Goal: Task Accomplishment & Management: Check status

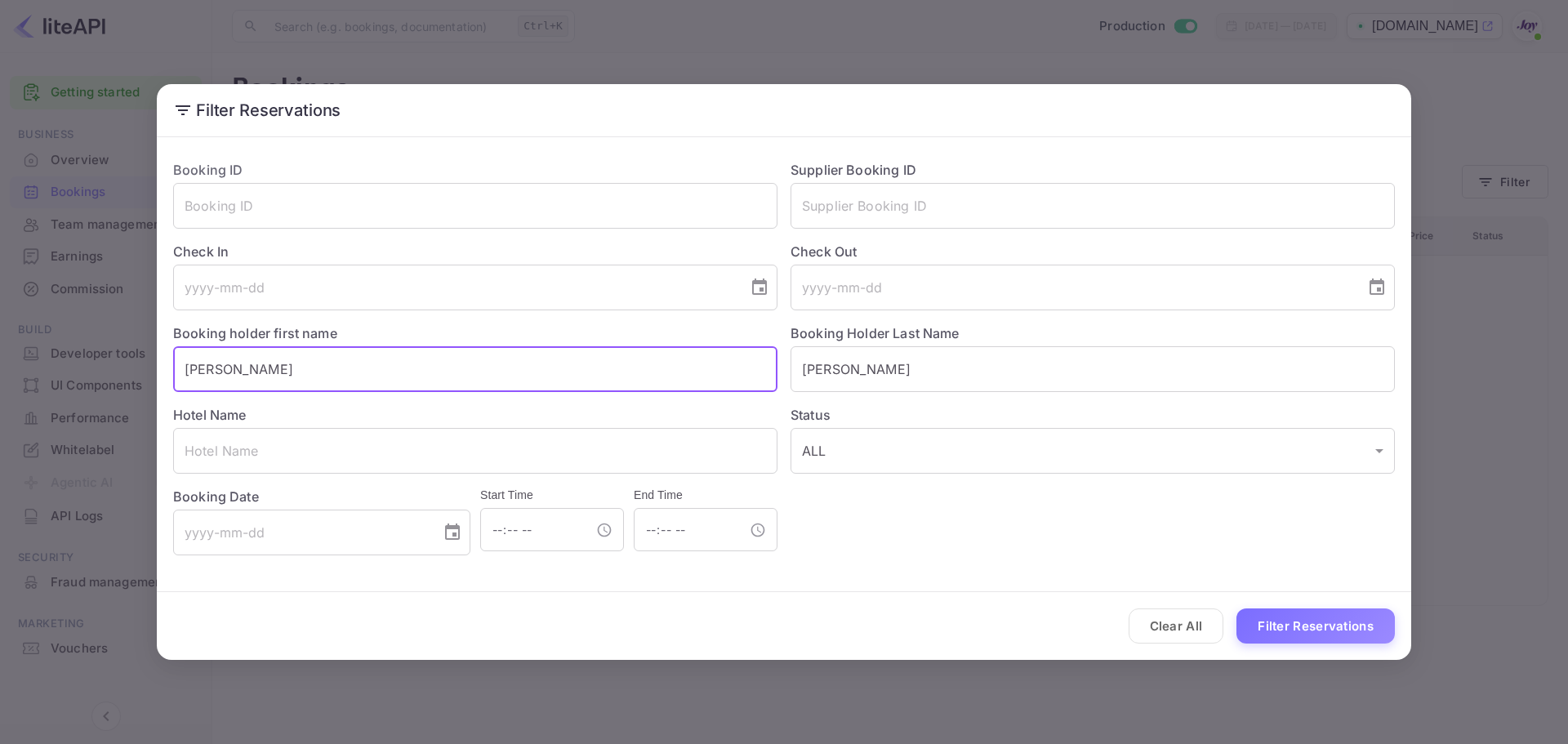
click at [371, 372] on input "[PERSON_NAME]" at bounding box center [475, 369] width 604 height 46
click at [241, 363] on input "[PERSON_NAME]" at bounding box center [475, 369] width 604 height 46
type input "[PERSON_NAME]"
click at [809, 368] on input "[PERSON_NAME]" at bounding box center [1092, 369] width 604 height 46
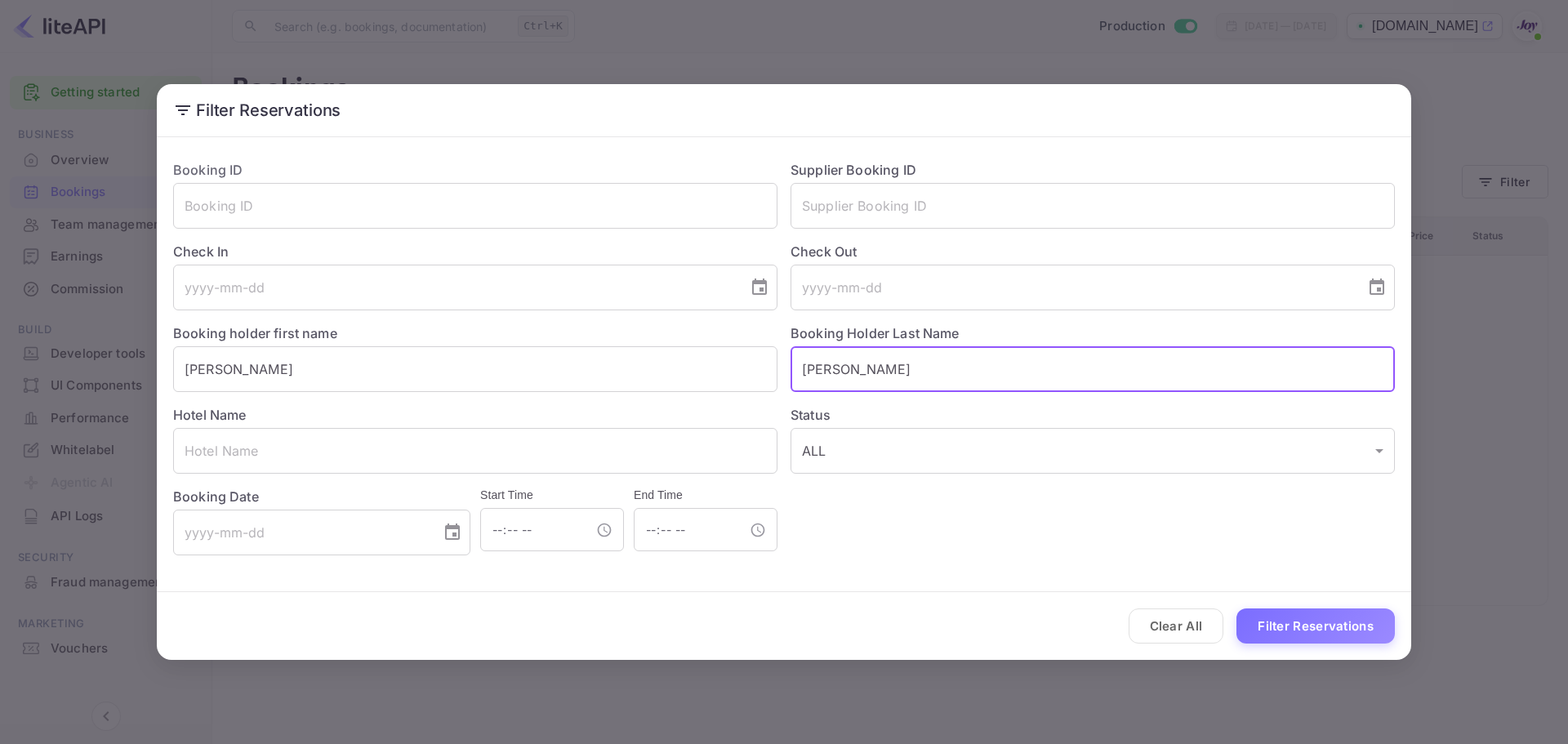
click at [809, 367] on input "[PERSON_NAME]" at bounding box center [1092, 369] width 604 height 46
paste input "Austin"
click at [809, 367] on input "Austin" at bounding box center [1092, 369] width 604 height 46
type input "Austin"
click at [496, 372] on input "[PERSON_NAME]" at bounding box center [475, 369] width 604 height 46
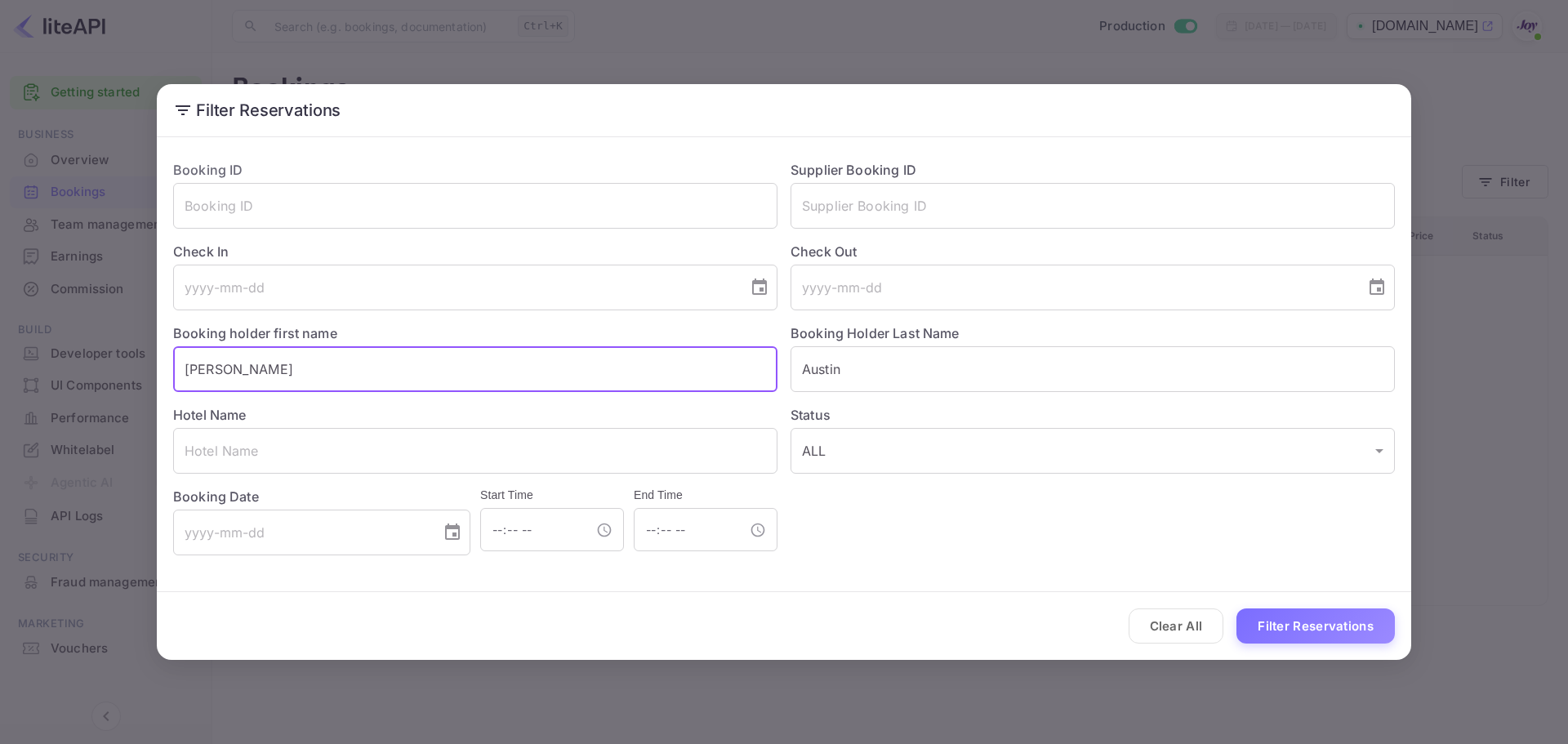
click at [496, 372] on input "[PERSON_NAME]" at bounding box center [475, 369] width 604 height 46
type input "Rachael"
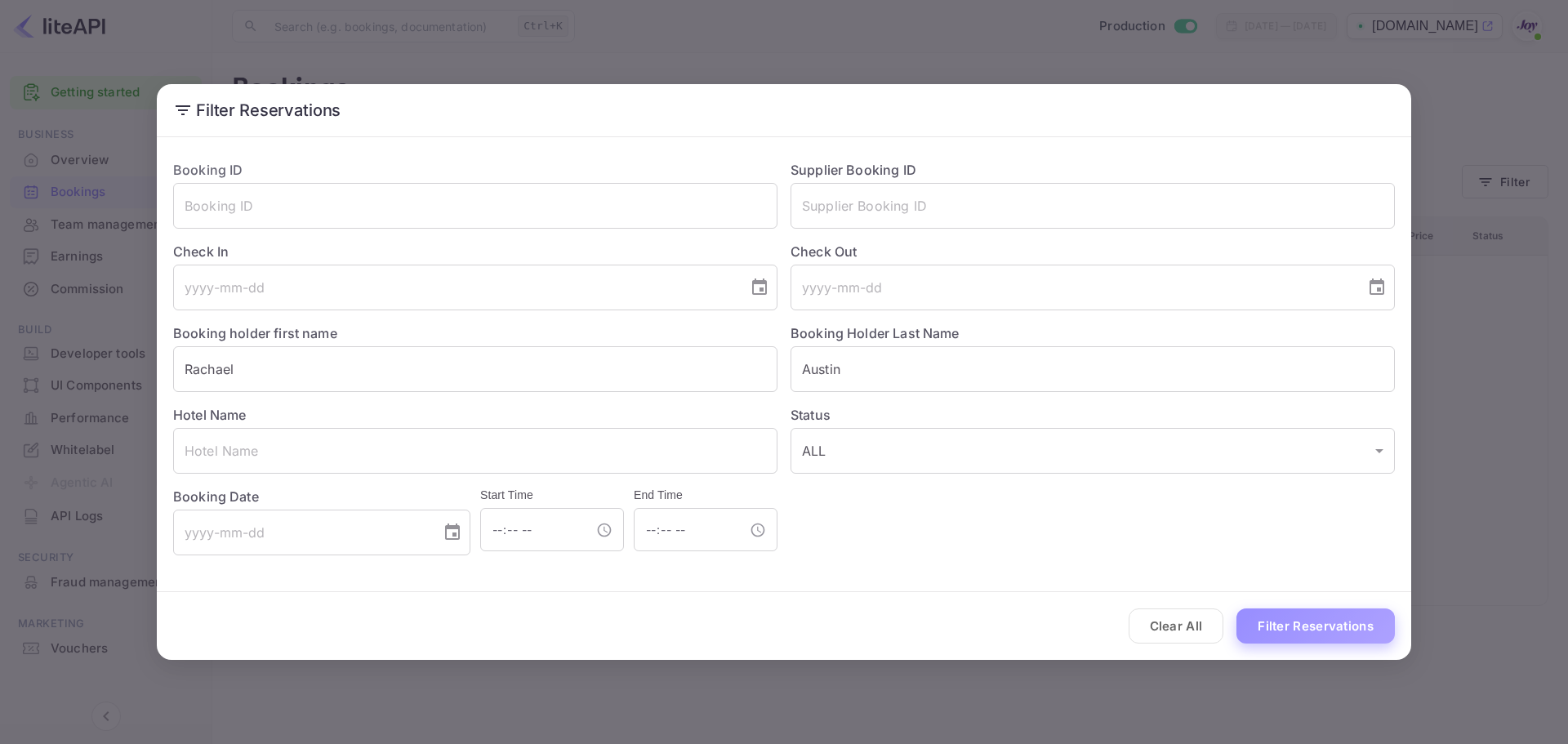
click at [1309, 627] on button "Filter Reservations" at bounding box center [1315, 626] width 158 height 35
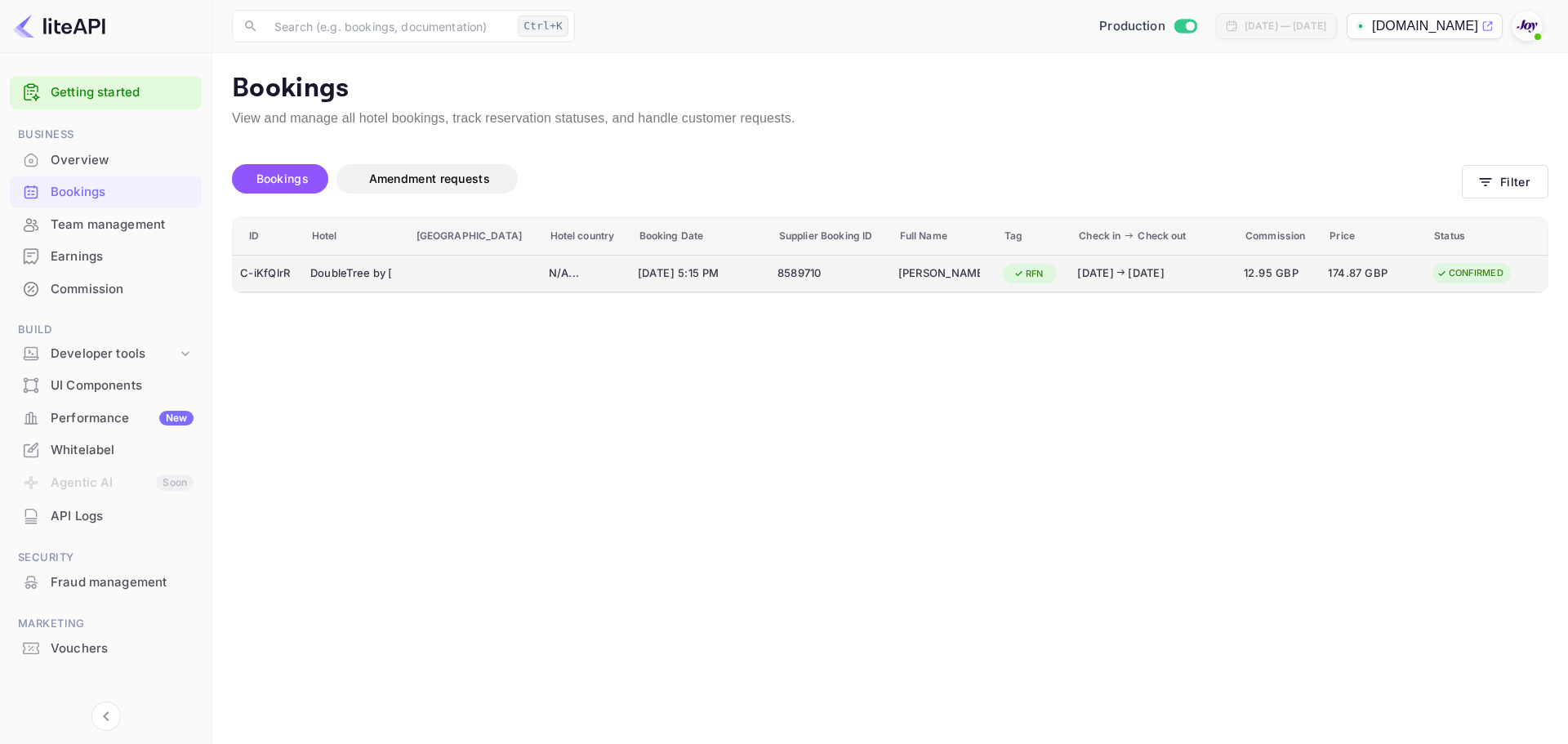
click at [282, 270] on div "C-iKfQlrR" at bounding box center [267, 273] width 55 height 26
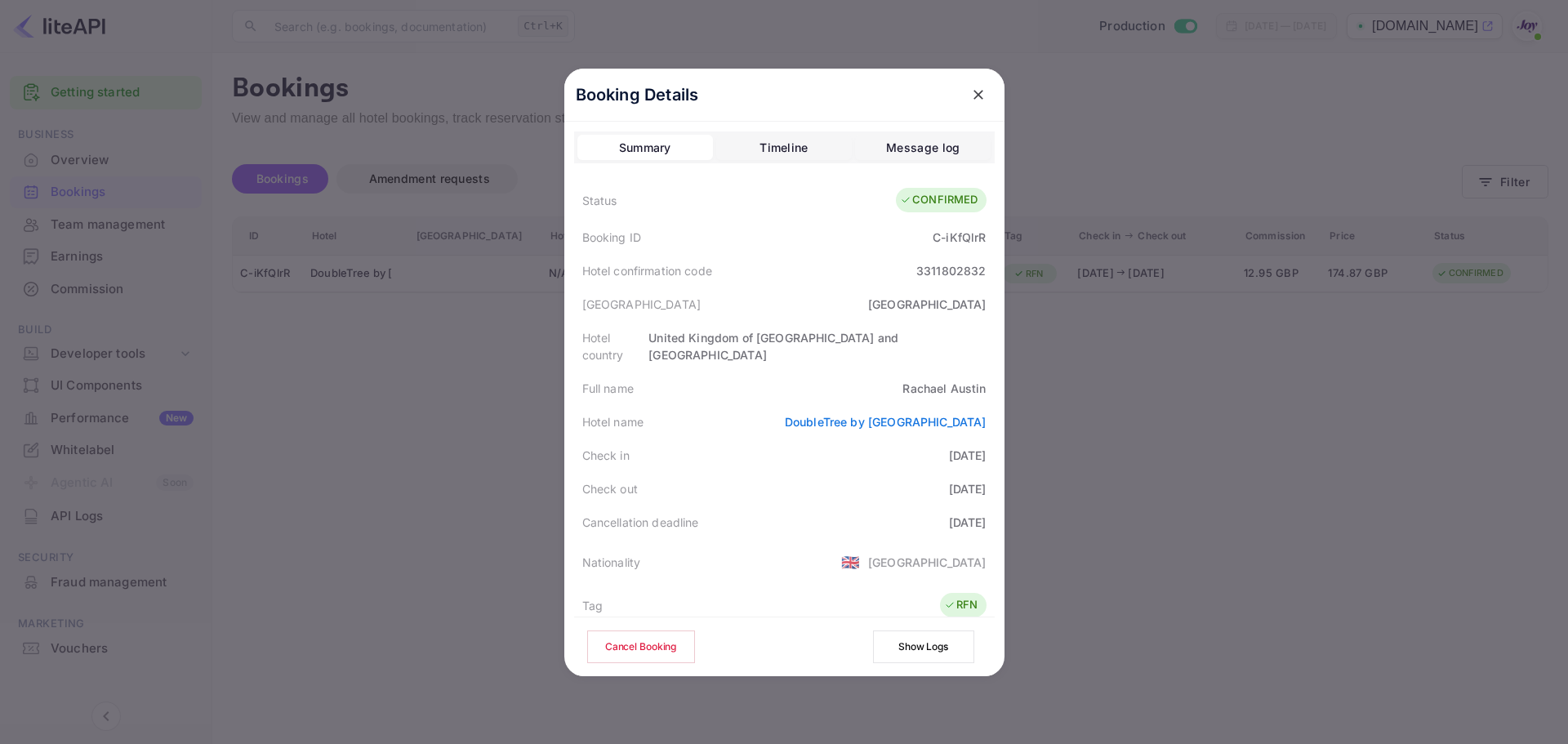
click at [359, 322] on div at bounding box center [784, 372] width 1568 height 744
